Goal: Task Accomplishment & Management: Complete application form

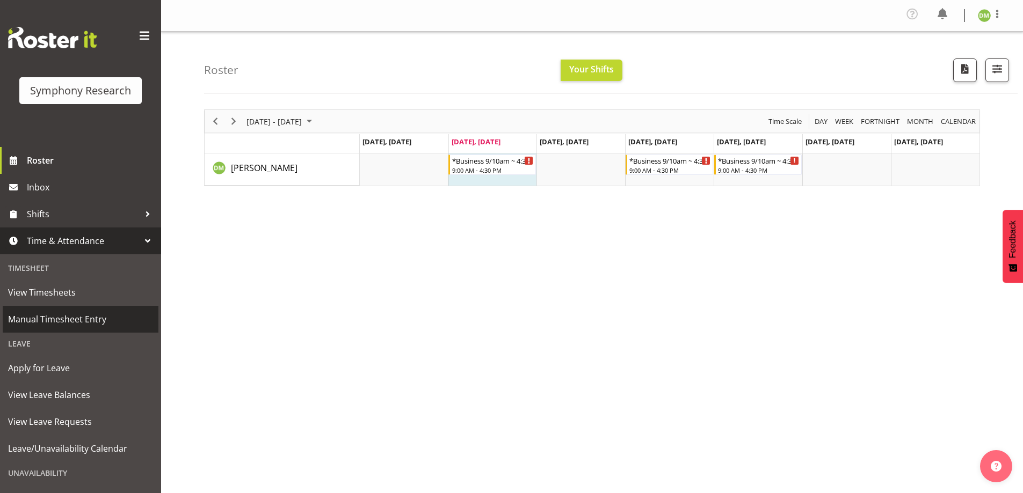
click at [96, 321] on span "Manual Timesheet Entry" at bounding box center [80, 319] width 145 height 16
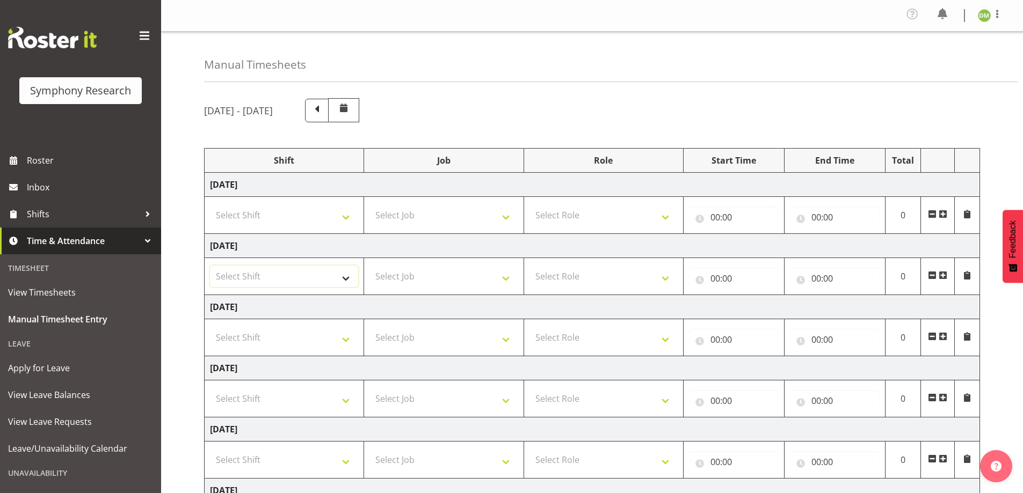
click at [323, 277] on select "Select Shift !!Weekend Residential (Roster IT Shift Label) *Business 9/10am ~ 4…" at bounding box center [284, 276] width 148 height 21
select select "81297"
click at [210, 266] on select "Select Shift !!Weekend Residential (Roster IT Shift Label) *Business 9/10am ~ 4…" at bounding box center [284, 276] width 148 height 21
click at [444, 275] on select "Select Job 550060 IF Admin 553492 World Poll Aus Wave 2 Main 2025 553493 World …" at bounding box center [443, 276] width 148 height 21
select select "10587"
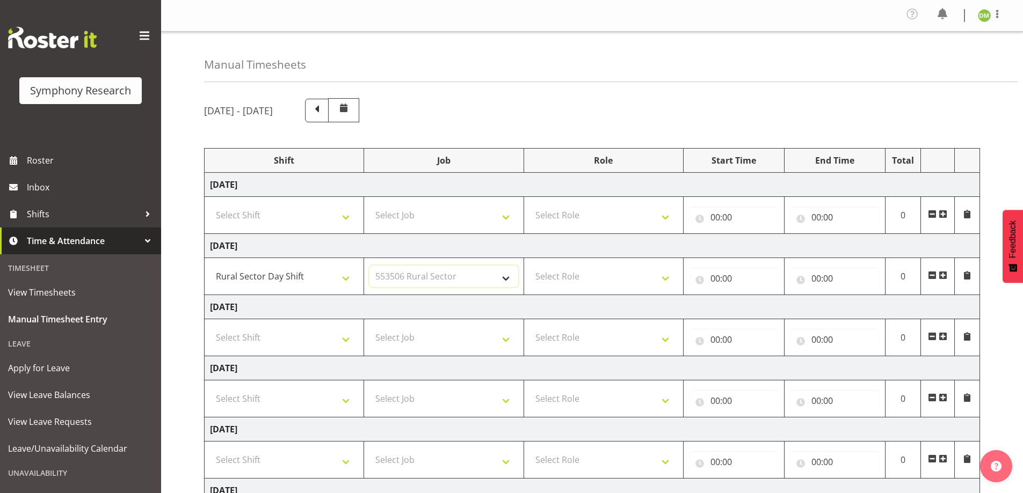
click at [369, 266] on select "Select Job 550060 IF Admin 553492 World Poll Aus Wave 2 Main 2025 553493 World …" at bounding box center [443, 276] width 148 height 21
click at [598, 285] on select "Select Role Briefing Interviewing" at bounding box center [603, 276] width 148 height 21
select select "297"
click at [529, 266] on select "Select Role Briefing Interviewing" at bounding box center [603, 276] width 148 height 21
click at [729, 274] on input "00:00" at bounding box center [734, 278] width 90 height 21
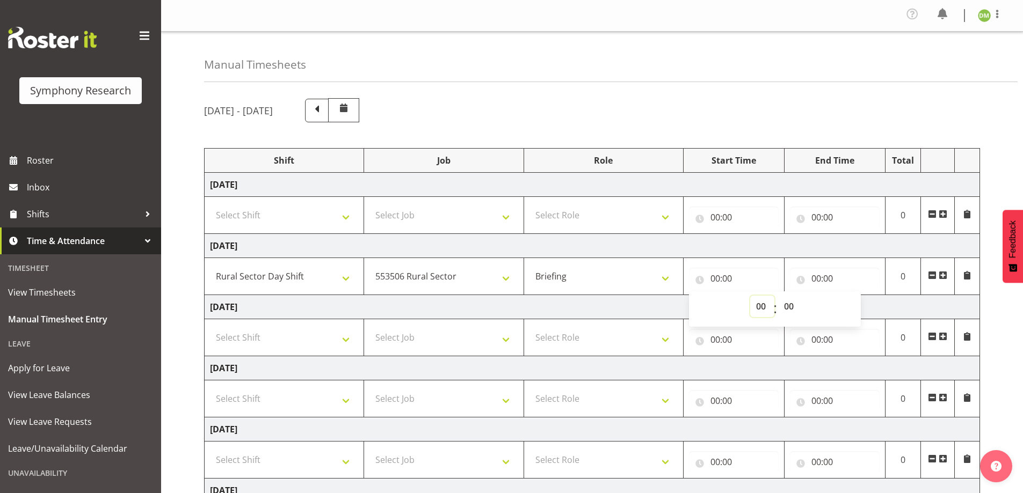
click at [764, 307] on select "00 01 02 03 04 05 06 07 08 09 10 11 12 13 14 15 16 17 18 19 20 21 22 23" at bounding box center [762, 306] width 24 height 21
select select "11"
click at [750, 296] on select "00 01 02 03 04 05 06 07 08 09 10 11 12 13 14 15 16 17 18 19 20 21 22 23" at bounding box center [762, 306] width 24 height 21
type input "11:00"
click at [817, 280] on input "00:00" at bounding box center [835, 278] width 90 height 21
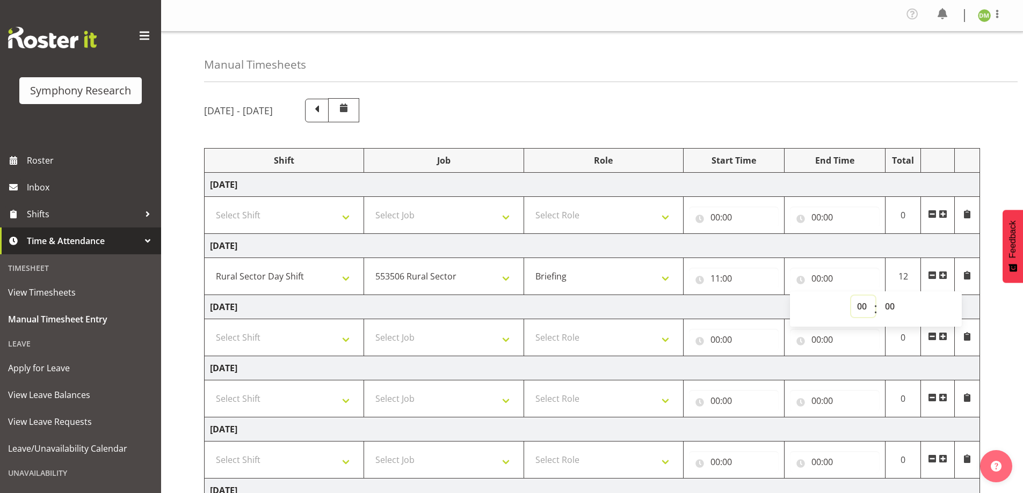
click at [860, 307] on select "00 01 02 03 04 05 06 07 08 09 10 11 12 13 14 15 16 17 18 19 20 21 22 23" at bounding box center [863, 306] width 24 height 21
select select "12"
click at [851, 296] on select "00 01 02 03 04 05 06 07 08 09 10 11 12 13 14 15 16 17 18 19 20 21 22 23" at bounding box center [863, 306] width 24 height 21
type input "12:00"
click at [860, 309] on select "00 01 02 03 04 05 06 07 08 09 10 11 12 13 14 15 16 17 18 19 20 21 22 23" at bounding box center [863, 306] width 24 height 21
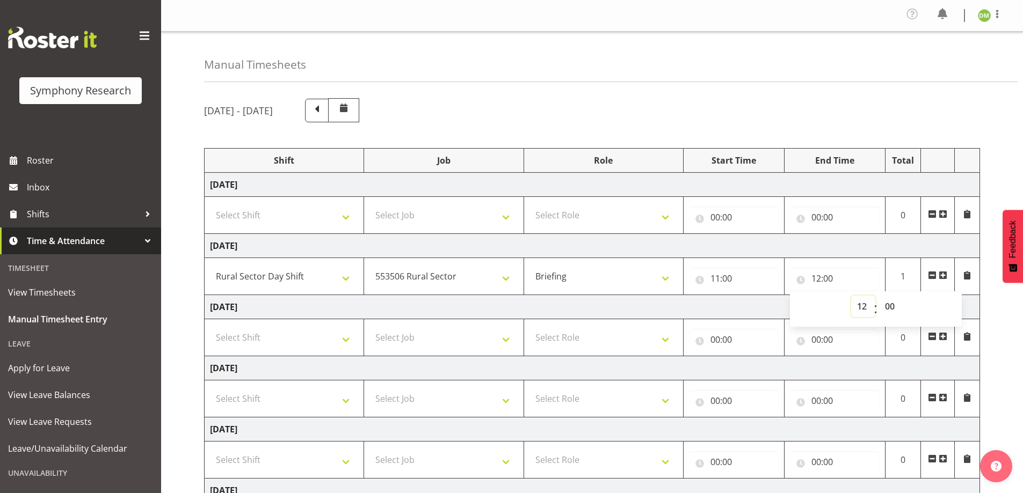
select select "11"
click at [851, 296] on select "00 01 02 03 04 05 06 07 08 09 10 11 12 13 14 15 16 17 18 19 20 21 22 23" at bounding box center [863, 306] width 24 height 21
type input "11:00"
click at [891, 306] on select "00 01 02 03 04 05 06 07 08 09 10 11 12 13 14 15 16 17 18 19 20 21 22 23 24 25 2…" at bounding box center [891, 306] width 24 height 21
select select "45"
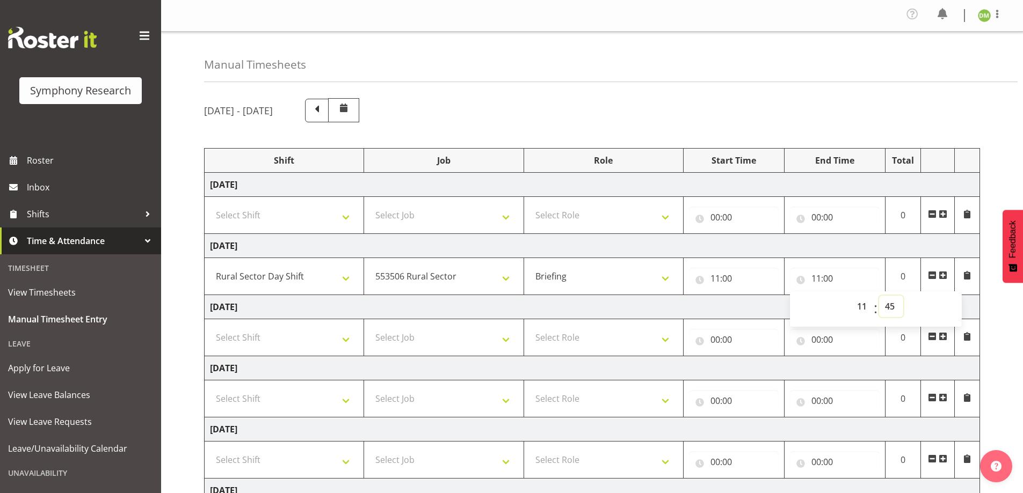
click at [879, 296] on select "00 01 02 03 04 05 06 07 08 09 10 11 12 13 14 15 16 17 18 19 20 21 22 23 24 25 2…" at bounding box center [891, 306] width 24 height 21
type input "11:45"
click at [944, 273] on span at bounding box center [942, 275] width 9 height 9
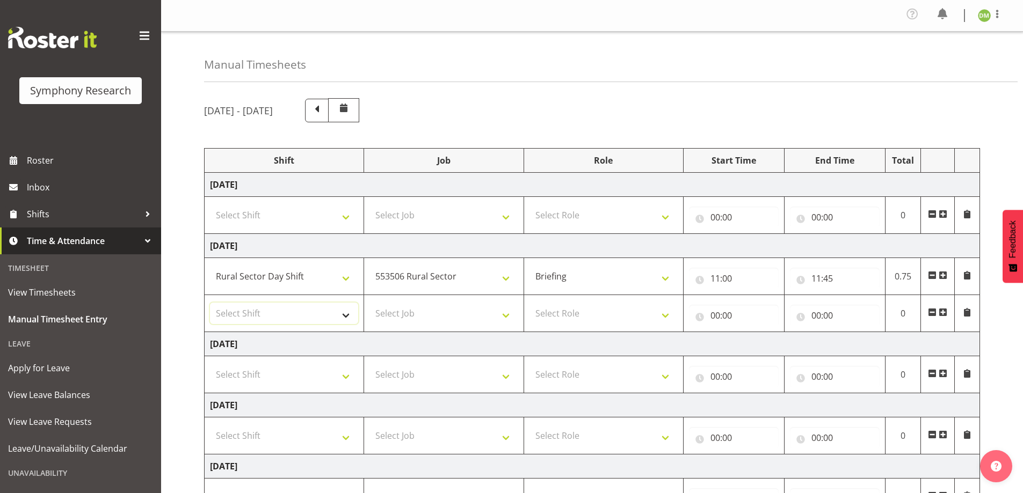
click at [345, 314] on select "Select Shift !!Weekend Residential (Roster IT Shift Label) *Business 9/10am ~ 4…" at bounding box center [284, 313] width 148 height 21
select select "81297"
click at [210, 303] on select "Select Shift !!Weekend Residential (Roster IT Shift Label) *Business 9/10am ~ 4…" at bounding box center [284, 313] width 148 height 21
click at [478, 318] on select "Select Job 550060 IF Admin 553492 World Poll Aus Wave 2 Main 2025 553493 World …" at bounding box center [443, 313] width 148 height 21
select select "10587"
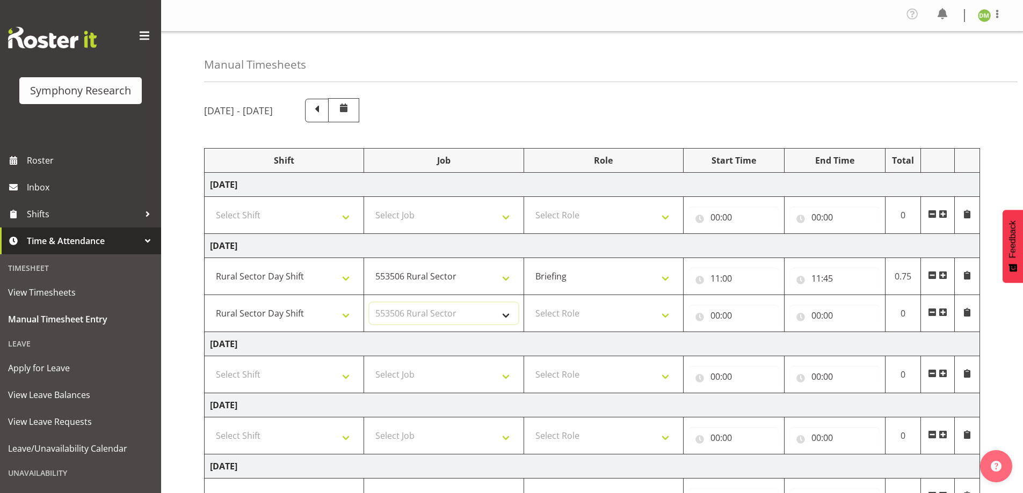
click at [369, 303] on select "Select Job 550060 IF Admin 553492 World Poll Aus Wave 2 Main 2025 553493 World …" at bounding box center [443, 313] width 148 height 21
click at [587, 308] on select "Select Role Briefing Interviewing" at bounding box center [603, 313] width 148 height 21
select select "47"
click at [529, 303] on select "Select Role Briefing Interviewing" at bounding box center [603, 313] width 148 height 21
click at [711, 321] on input "00:00" at bounding box center [734, 315] width 90 height 21
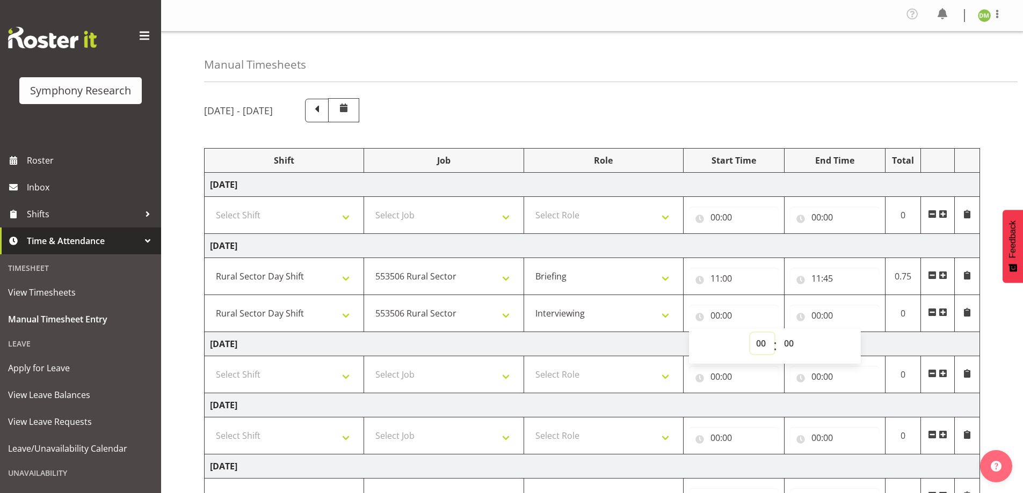
click at [762, 340] on select "00 01 02 03 04 05 06 07 08 09 10 11 12 13 14 15 16 17 18 19 20 21 22 23" at bounding box center [762, 343] width 24 height 21
select select "11"
click at [750, 333] on select "00 01 02 03 04 05 06 07 08 09 10 11 12 13 14 15 16 17 18 19 20 21 22 23" at bounding box center [762, 343] width 24 height 21
type input "11:00"
click at [785, 342] on select "00 01 02 03 04 05 06 07 08 09 10 11 12 13 14 15 16 17 18 19 20 21 22 23 24 25 2…" at bounding box center [790, 343] width 24 height 21
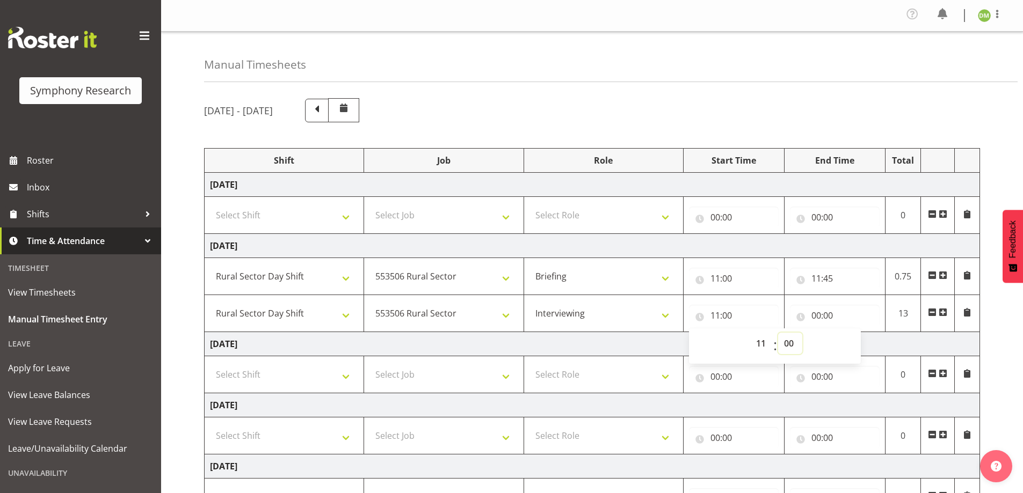
select select "45"
click at [778, 333] on select "00 01 02 03 04 05 06 07 08 09 10 11 12 13 14 15 16 17 18 19 20 21 22 23 24 25 2…" at bounding box center [790, 343] width 24 height 21
type input "11:45"
click at [819, 311] on input "00:00" at bounding box center [835, 315] width 90 height 21
click at [861, 343] on select "00 01 02 03 04 05 06 07 08 09 10 11 12 13 14 15 16 17 18 19 20 21 22 23" at bounding box center [863, 343] width 24 height 21
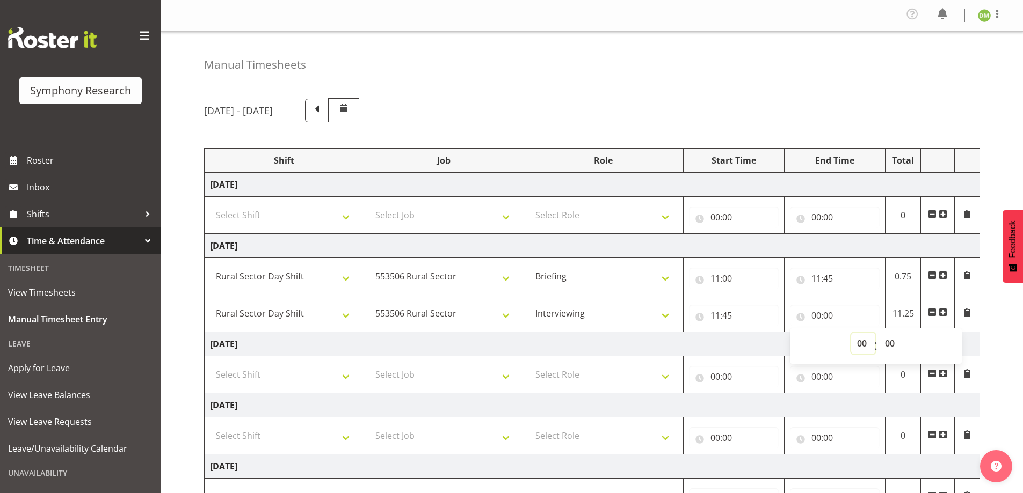
select select "12"
click at [851, 333] on select "00 01 02 03 04 05 06 07 08 09 10 11 12 13 14 15 16 17 18 19 20 21 22 23" at bounding box center [863, 343] width 24 height 21
type input "12:00"
click at [892, 344] on select "00 01 02 03 04 05 06 07 08 09 10 11 12 13 14 15 16 17 18 19 20 21 22 23 24 25 2…" at bounding box center [891, 343] width 24 height 21
select select "46"
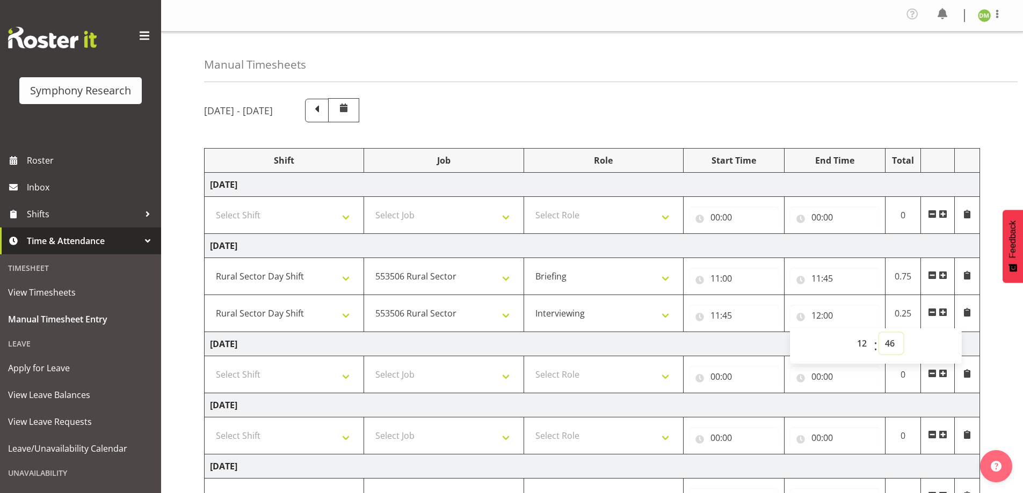
click at [879, 333] on select "00 01 02 03 04 05 06 07 08 09 10 11 12 13 14 15 16 17 18 19 20 21 22 23 24 25 2…" at bounding box center [891, 343] width 24 height 21
type input "12:46"
click at [944, 313] on span at bounding box center [942, 312] width 9 height 9
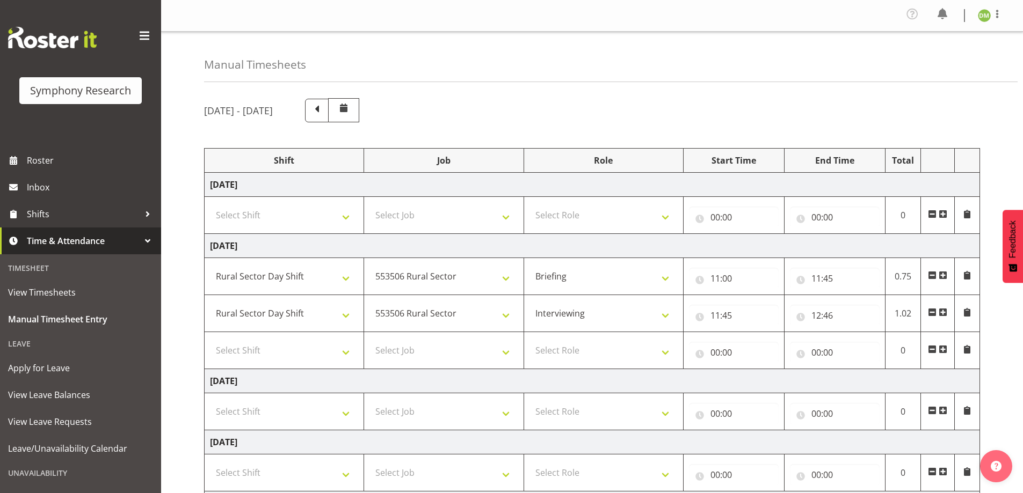
click at [279, 335] on td "Select Shift !!Weekend Residential (Roster IT Shift Label) *Business 9/10am ~ 4…" at bounding box center [284, 350] width 159 height 37
click at [314, 351] on select "Select Shift !!Weekend Residential (Roster IT Shift Label) *Business 9/10am ~ 4…" at bounding box center [284, 350] width 148 height 21
select select "81297"
click at [210, 340] on select "Select Shift !!Weekend Residential (Roster IT Shift Label) *Business 9/10am ~ 4…" at bounding box center [284, 350] width 148 height 21
click at [410, 351] on select "Select Job 550060 IF Admin 553492 World Poll Aus Wave 2 Main 2025 553493 World …" at bounding box center [443, 350] width 148 height 21
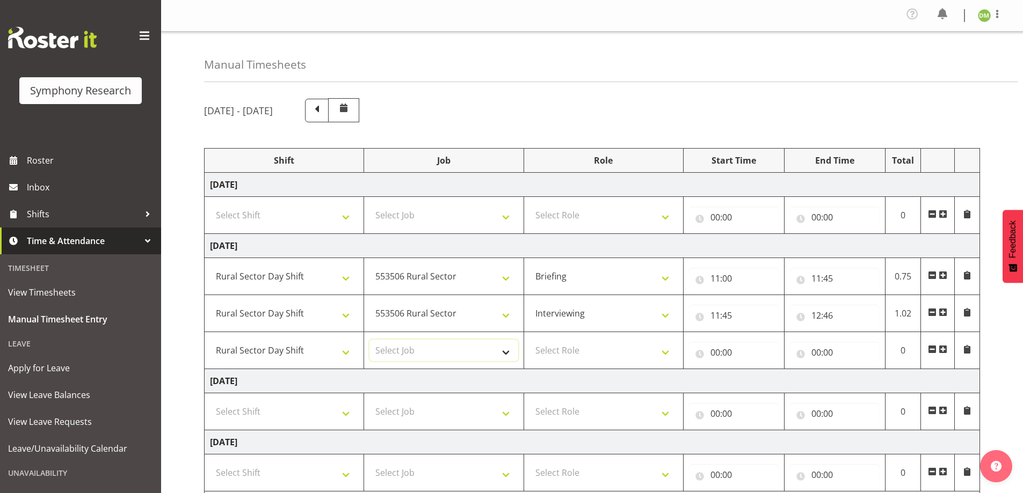
select select "10587"
click at [369, 340] on select "Select Job 550060 IF Admin 553492 World Poll Aus Wave 2 Main 2025 553493 World …" at bounding box center [443, 350] width 148 height 21
click at [618, 352] on select "Select Role Briefing Interviewing" at bounding box center [603, 350] width 148 height 21
select select "47"
click at [529, 340] on select "Select Role Briefing Interviewing" at bounding box center [603, 350] width 148 height 21
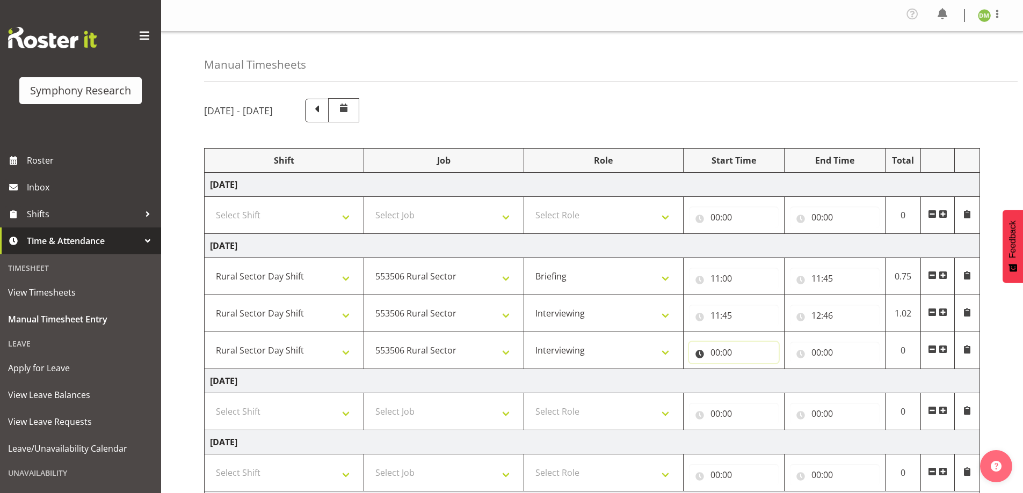
click at [718, 355] on input "00:00" at bounding box center [734, 352] width 90 height 21
click at [755, 379] on select "00 01 02 03 04 05 06 07 08 09 10 11 12 13 14 15 16 17 18 19 20 21 22 23" at bounding box center [762, 380] width 24 height 21
select select "13"
click at [750, 370] on select "00 01 02 03 04 05 06 07 08 09 10 11 12 13 14 15 16 17 18 19 20 21 22 23" at bounding box center [762, 380] width 24 height 21
type input "13:00"
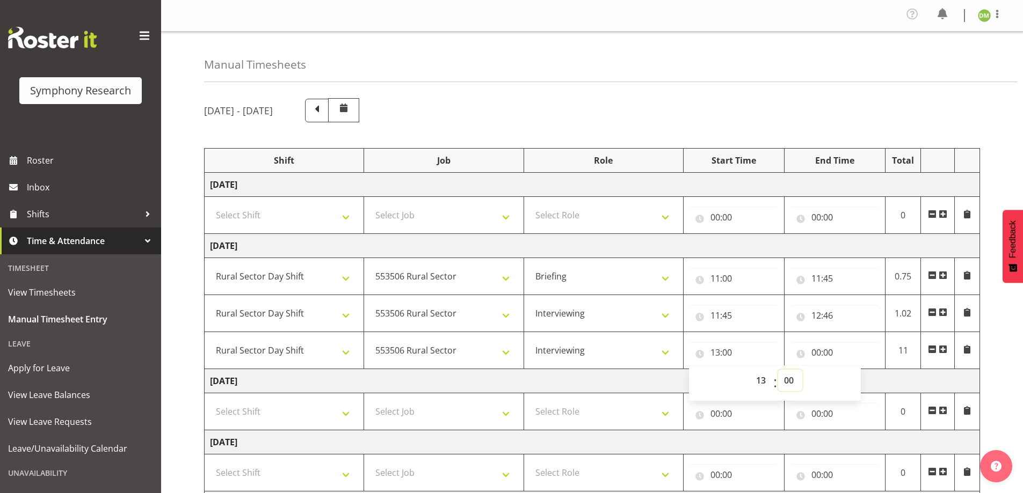
click at [792, 382] on select "00 01 02 03 04 05 06 07 08 09 10 11 12 13 14 15 16 17 18 19 20 21 22 23 24 25 2…" at bounding box center [790, 380] width 24 height 21
select select "16"
click at [778, 370] on select "00 01 02 03 04 05 06 07 08 09 10 11 12 13 14 15 16 17 18 19 20 21 22 23 24 25 2…" at bounding box center [790, 380] width 24 height 21
type input "13:16"
click at [821, 353] on input "00:00" at bounding box center [835, 352] width 90 height 21
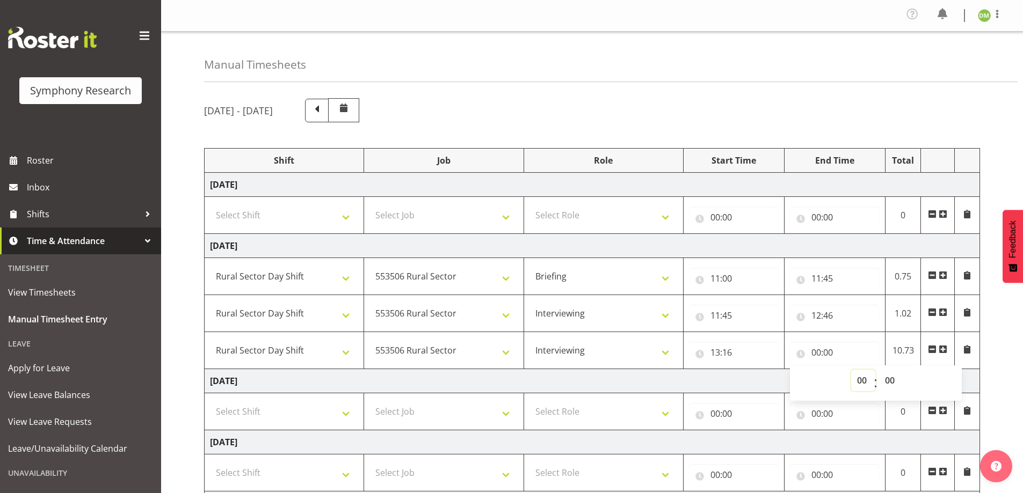
click at [856, 380] on select "00 01 02 03 04 05 06 07 08 09 10 11 12 13 14 15 16 17 18 19 20 21 22 23" at bounding box center [863, 380] width 24 height 21
select select "16"
click at [851, 370] on select "00 01 02 03 04 05 06 07 08 09 10 11 12 13 14 15 16 17 18 19 20 21 22 23" at bounding box center [863, 380] width 24 height 21
type input "16:00"
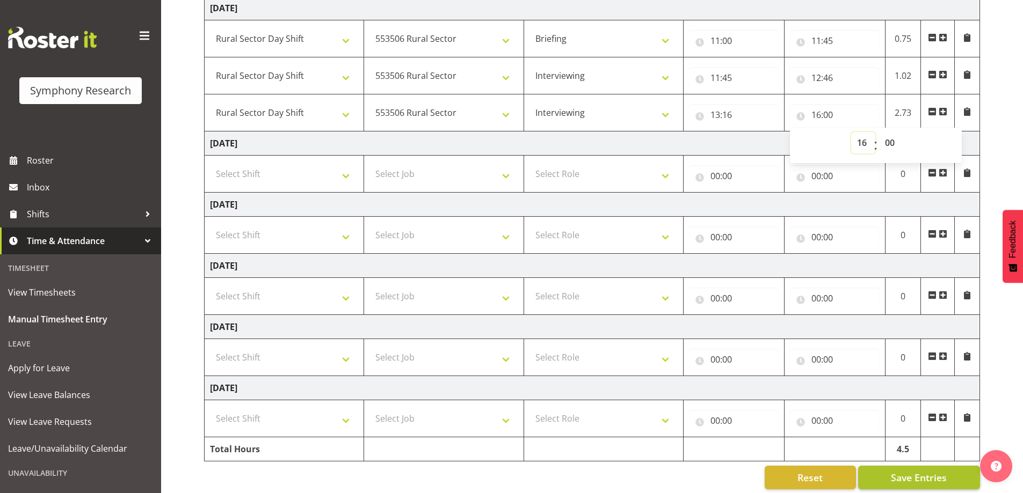
scroll to position [250, 0]
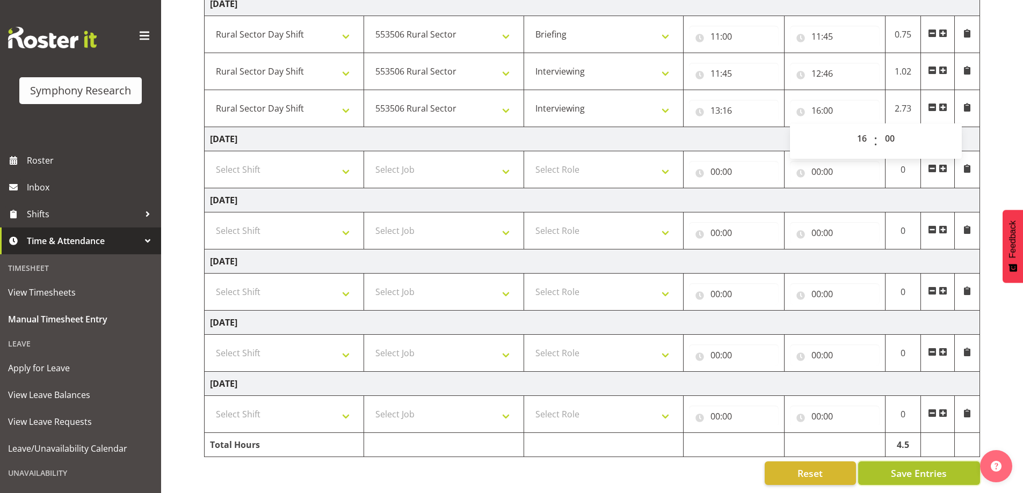
click at [915, 469] on span "Save Entries" at bounding box center [919, 474] width 56 height 14
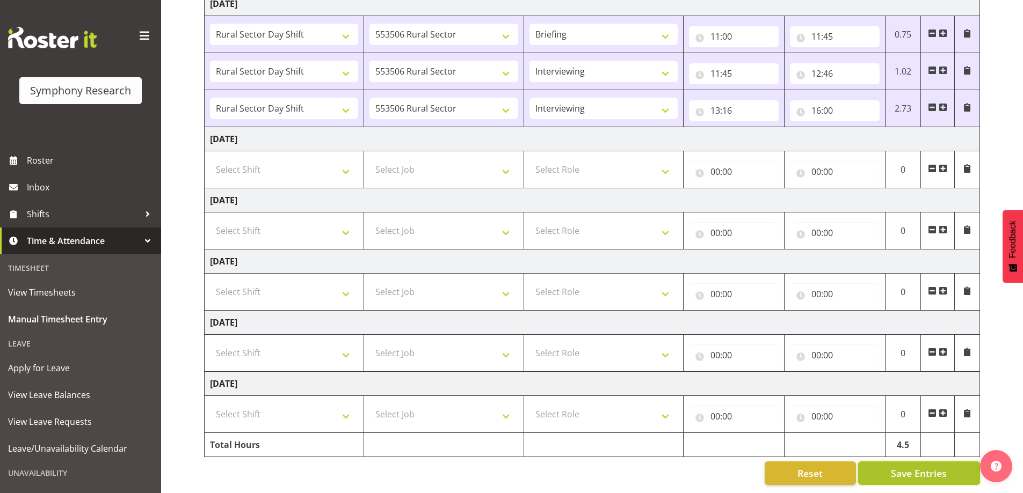
click at [868, 463] on button "Save Entries" at bounding box center [919, 474] width 122 height 24
